Goal: Check status: Check status

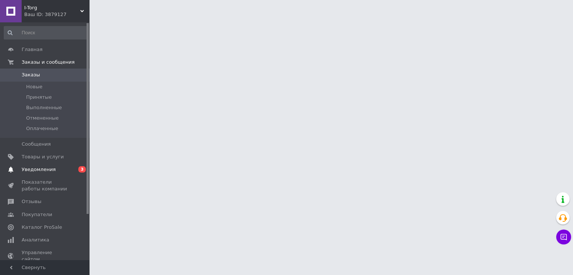
click at [50, 170] on span "Уведомления" at bounding box center [39, 169] width 34 height 7
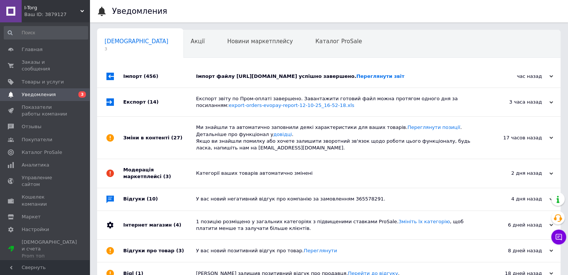
click at [230, 80] on div "Імпорт файлу https://topper-shop.prom.ua/products_feed.xml?hash_tag=3e0ae846e81…" at bounding box center [337, 76] width 282 height 7
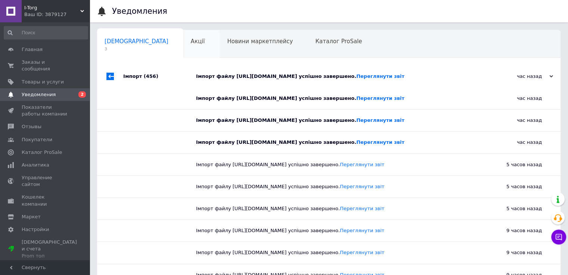
click at [191, 44] on span "Акції" at bounding box center [198, 41] width 14 height 7
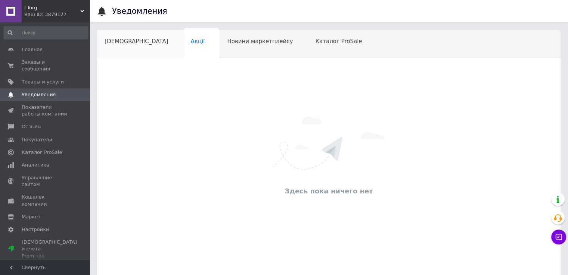
click at [136, 45] on div "Сповіщення" at bounding box center [140, 44] width 86 height 28
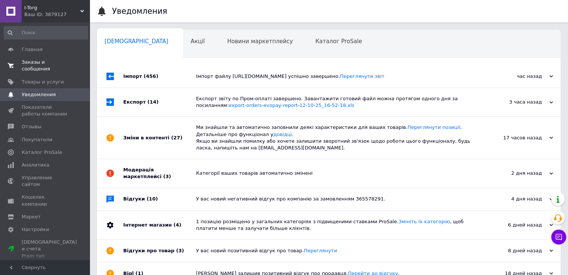
click at [58, 59] on span "Заказы и сообщения" at bounding box center [45, 65] width 47 height 13
